Goal: Go to known website: Access a specific website the user already knows

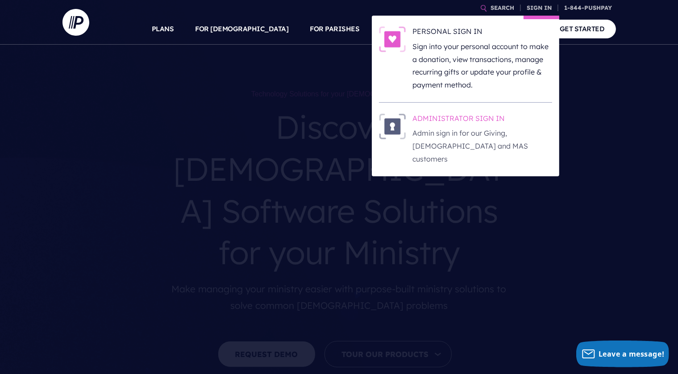
click at [496, 122] on h6 "ADMINISTRATOR SIGN IN" at bounding box center [482, 119] width 139 height 13
click at [544, 9] on link "SIGN IN" at bounding box center [540, 8] width 32 height 16
click at [488, 151] on p "Admin sign in for our Giving, [DEMOGRAPHIC_DATA] and MAS customers" at bounding box center [482, 146] width 139 height 38
